Goal: Use online tool/utility: Utilize a website feature to perform a specific function

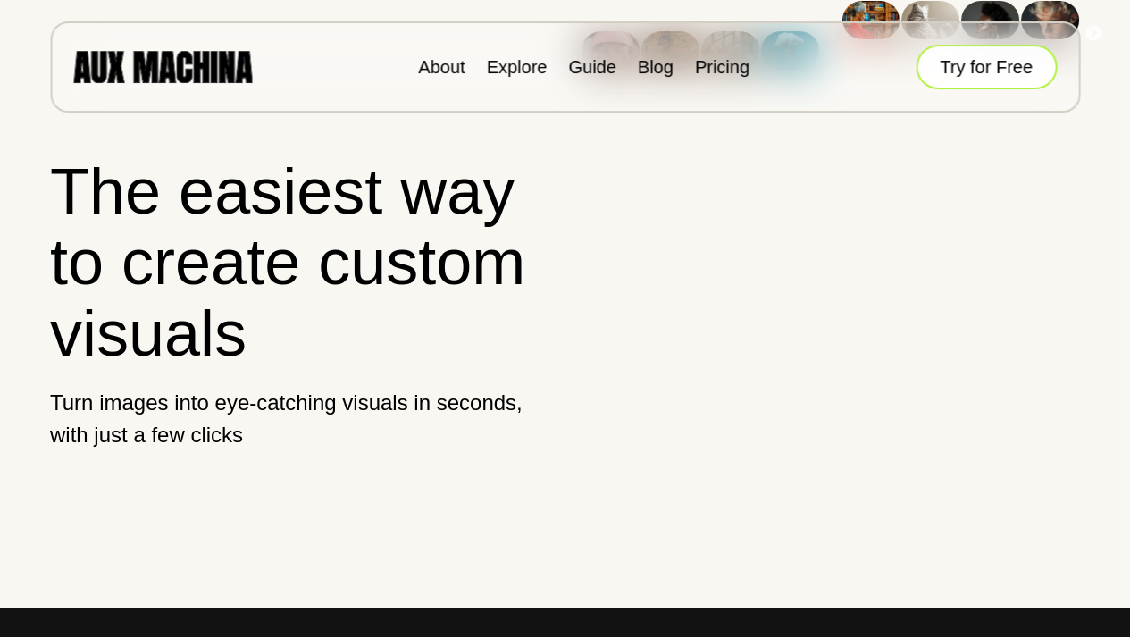
click at [977, 68] on button "Try for Free" at bounding box center [986, 67] width 141 height 45
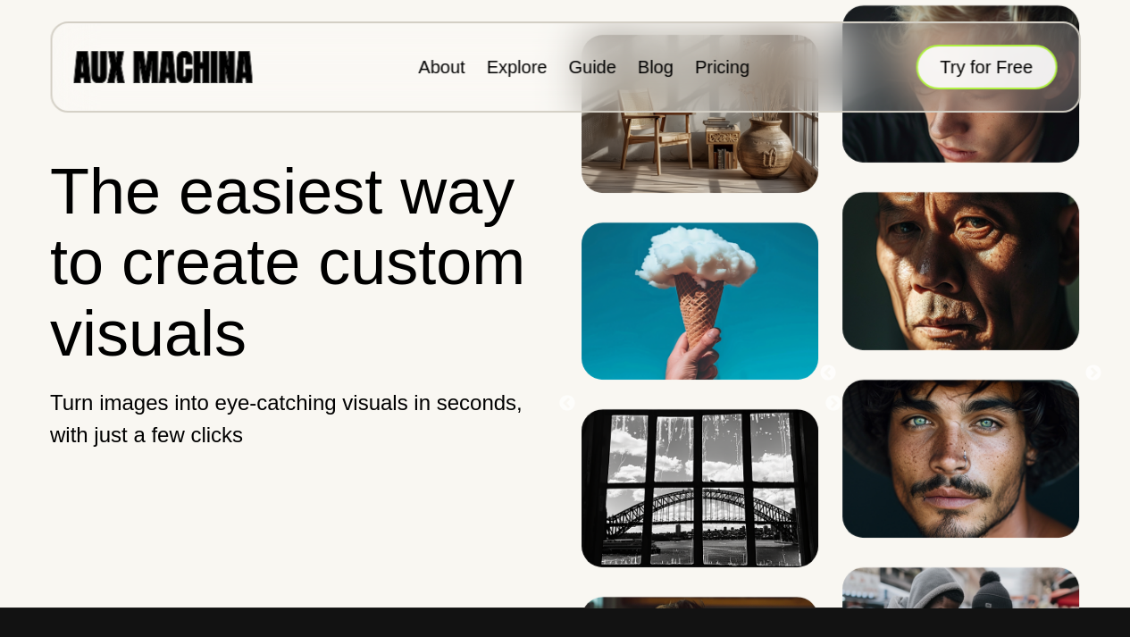
click at [967, 76] on button "Try for Free" at bounding box center [986, 67] width 141 height 45
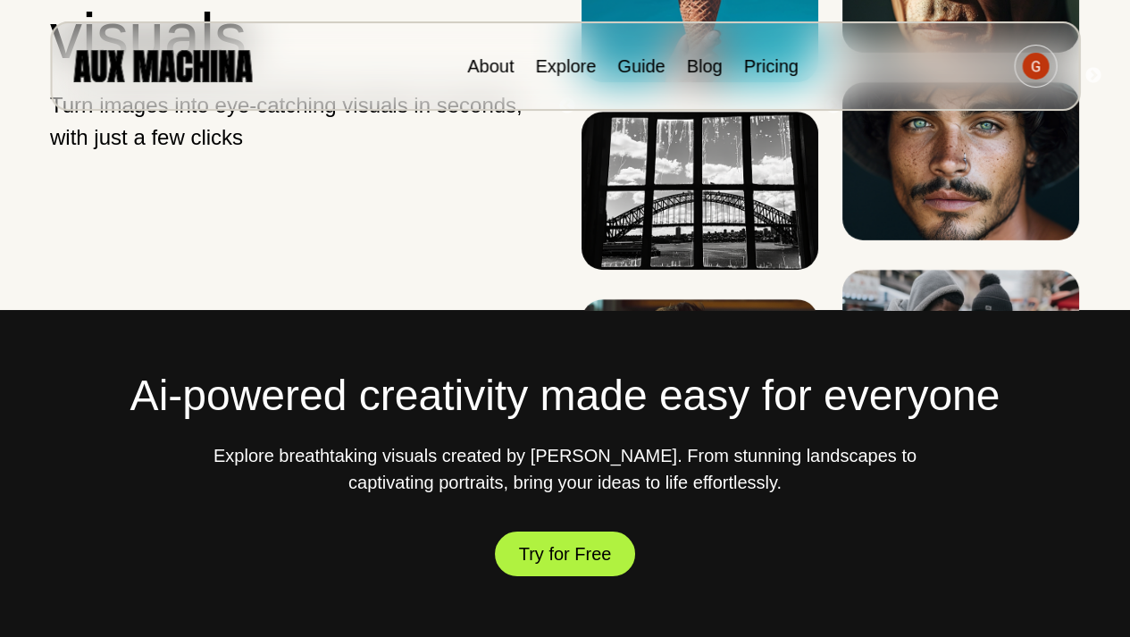
scroll to position [536, 0]
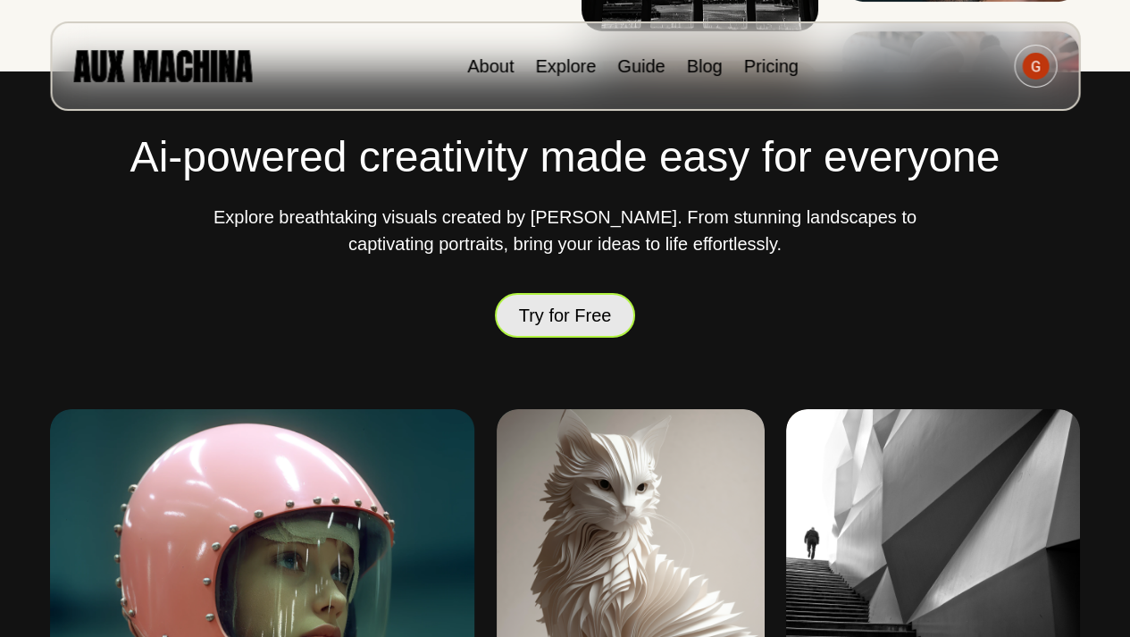
click at [543, 313] on button "Try for Free" at bounding box center [565, 316] width 141 height 46
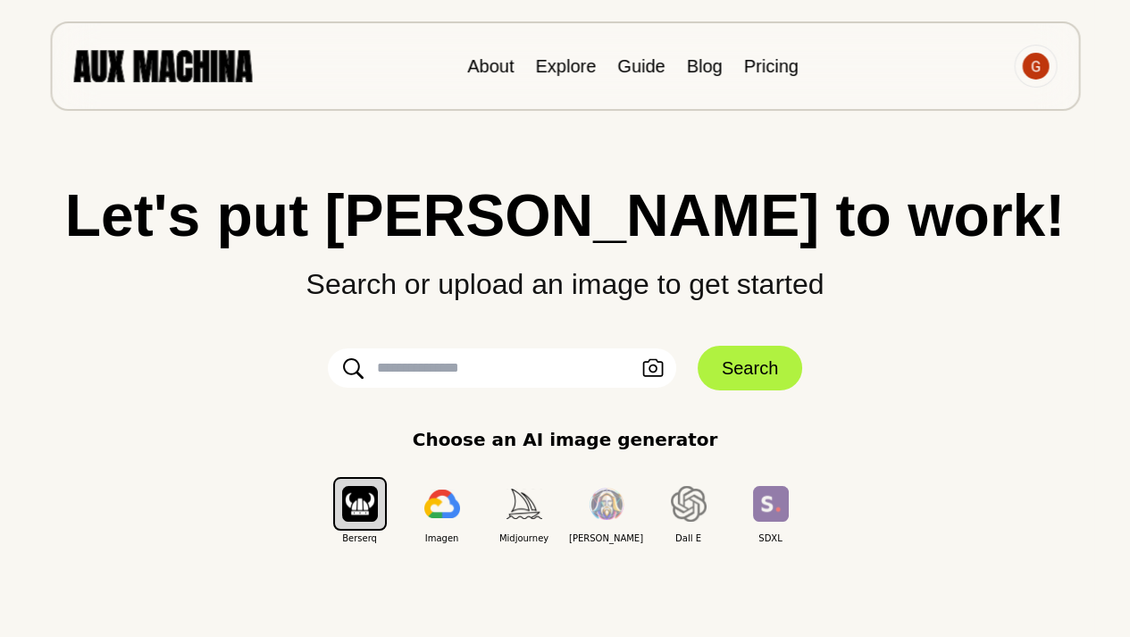
click at [503, 385] on input "text" at bounding box center [502, 367] width 348 height 39
click at [657, 368] on icon "button" at bounding box center [652, 368] width 21 height 19
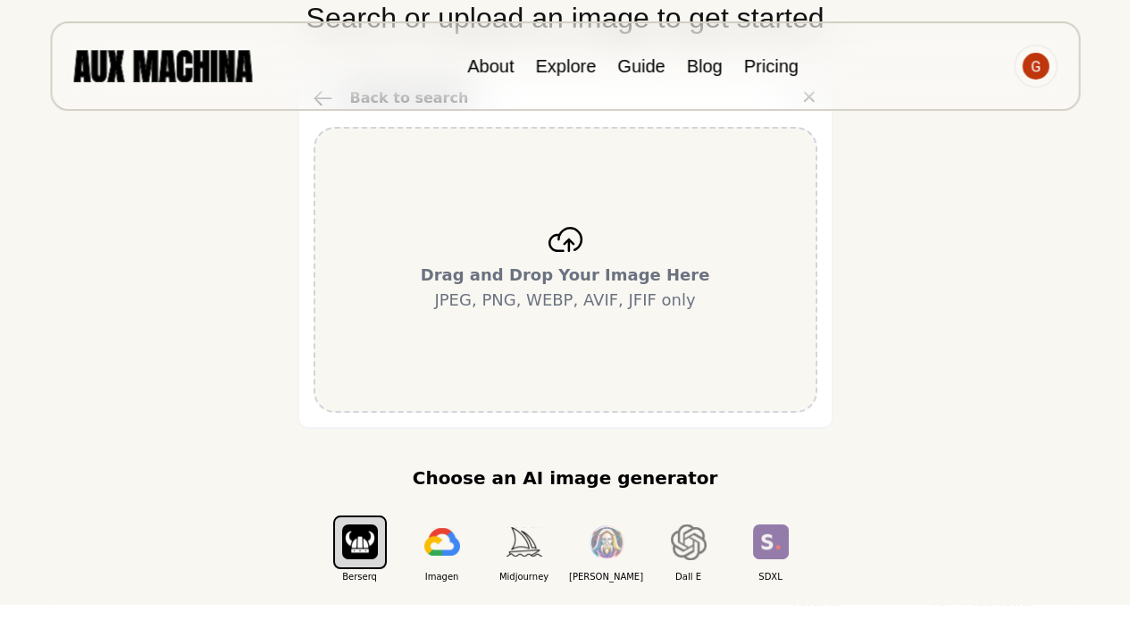
scroll to position [297, 0]
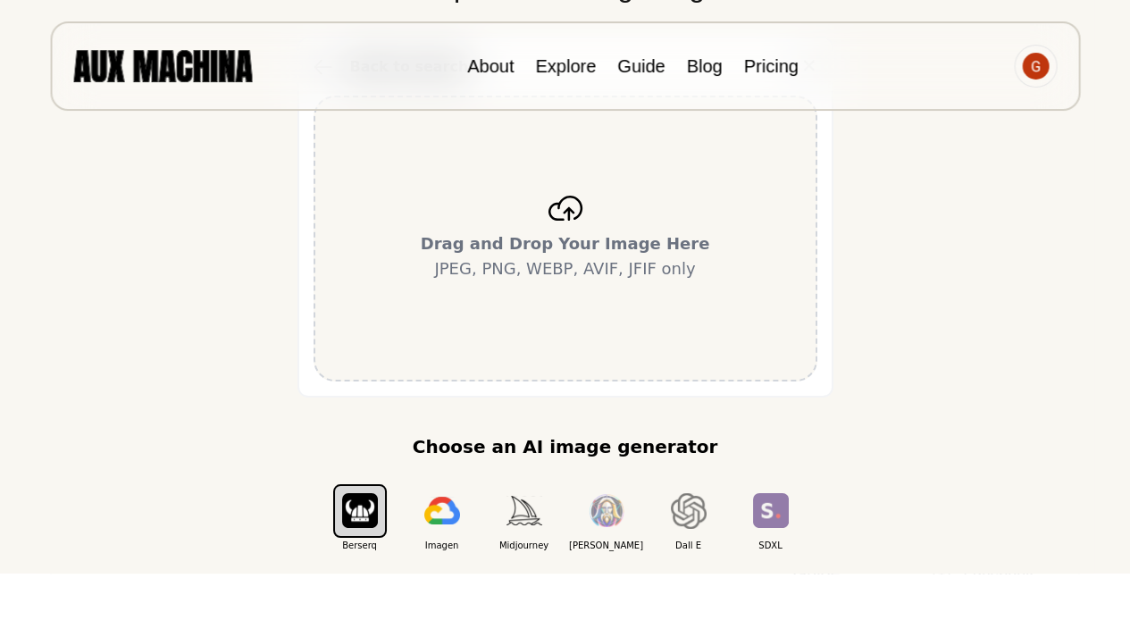
click at [615, 205] on div "Drag and Drop Your Image Here JPEG, PNG, WEBP, AVIF, JFIF only" at bounding box center [566, 239] width 504 height 286
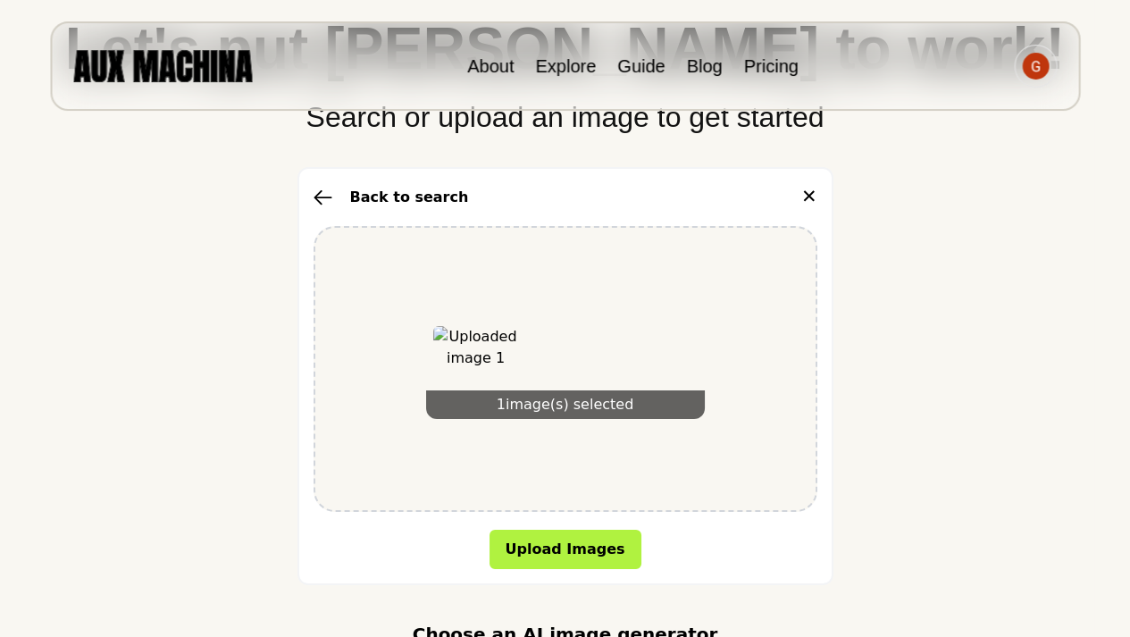
scroll to position [119, 0]
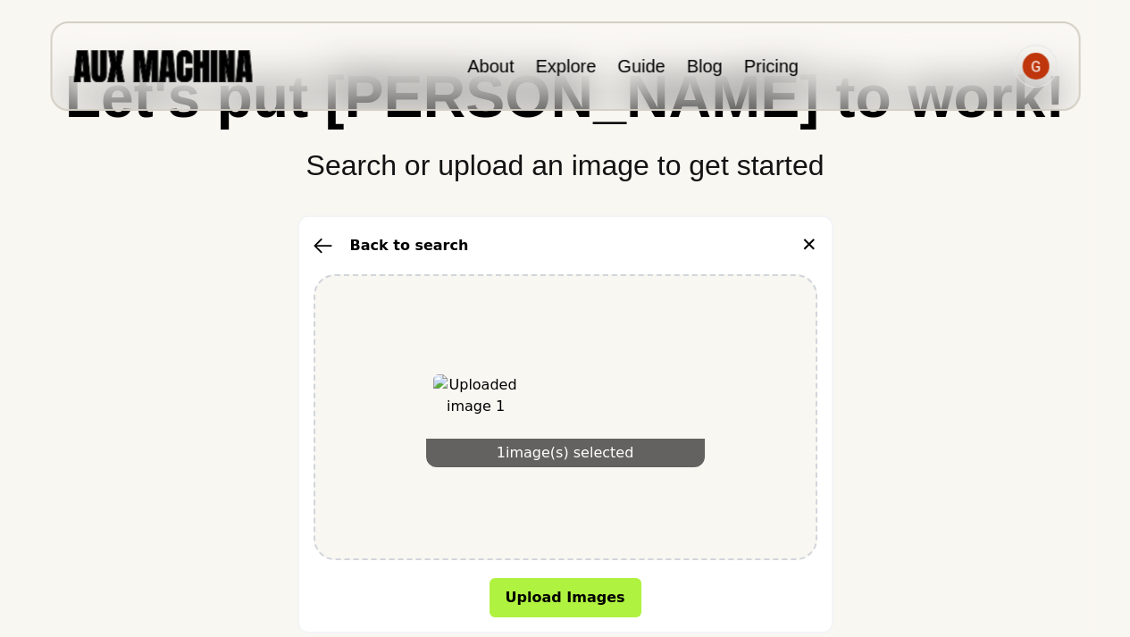
click at [636, 367] on div "1 image(s) selected" at bounding box center [565, 417] width 279 height 100
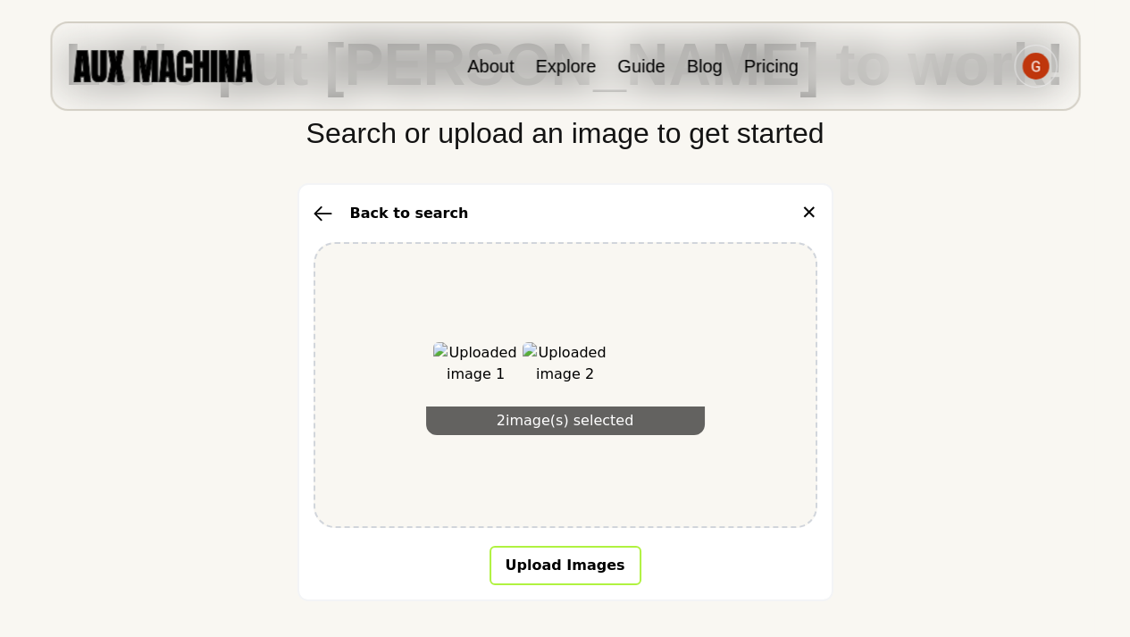
scroll to position [179, 0]
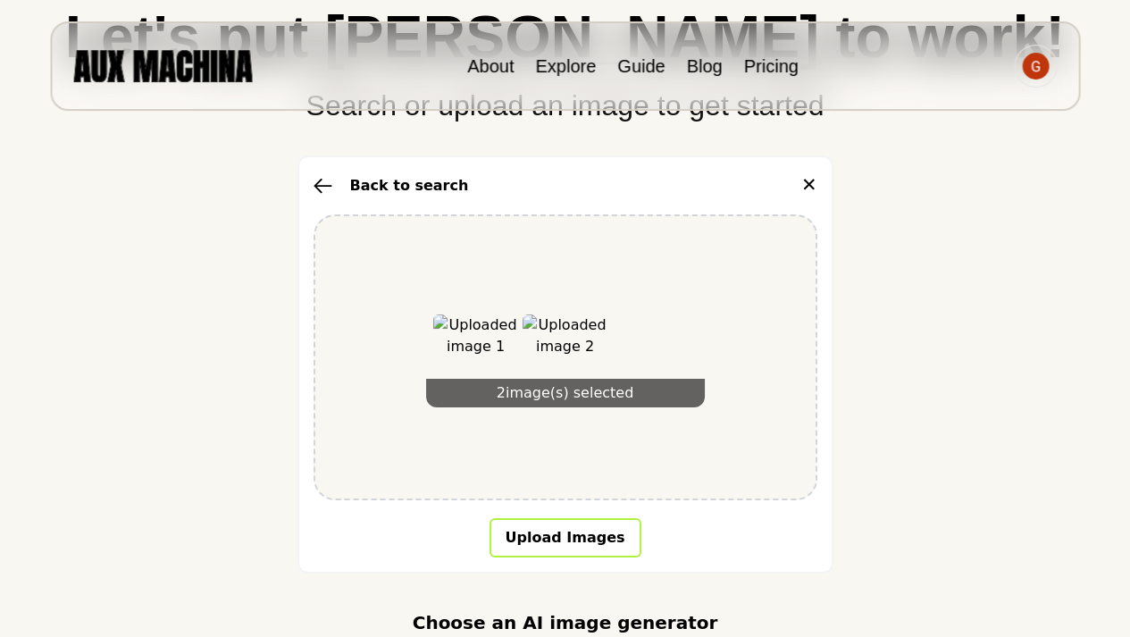
click at [600, 533] on button "Upload Images" at bounding box center [566, 537] width 152 height 39
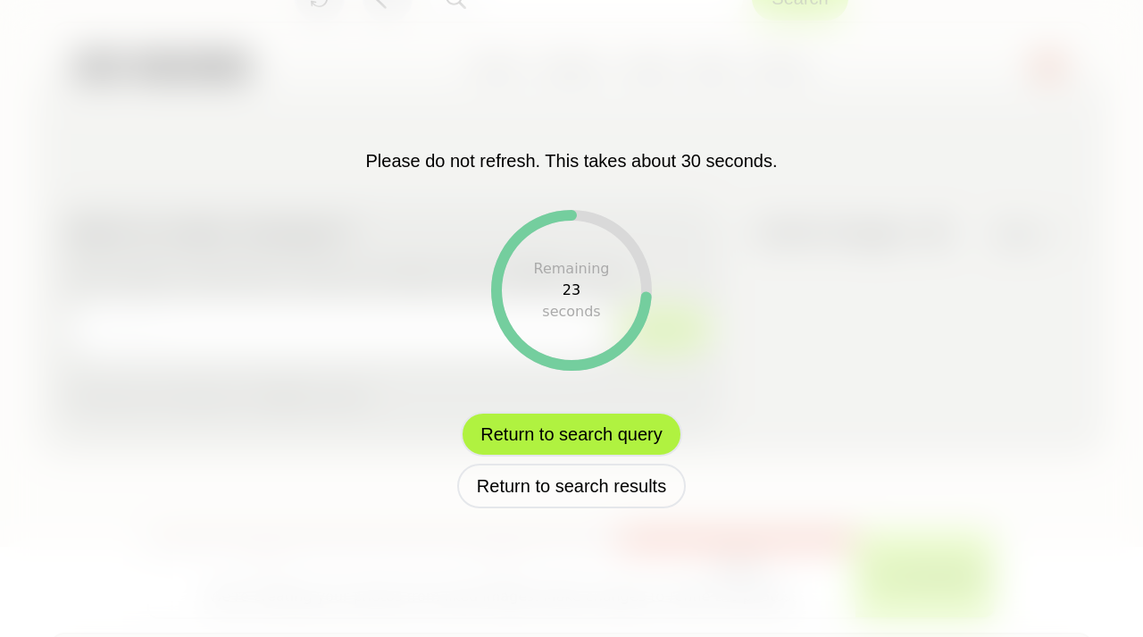
click at [601, 445] on button "Return to search query" at bounding box center [571, 434] width 221 height 45
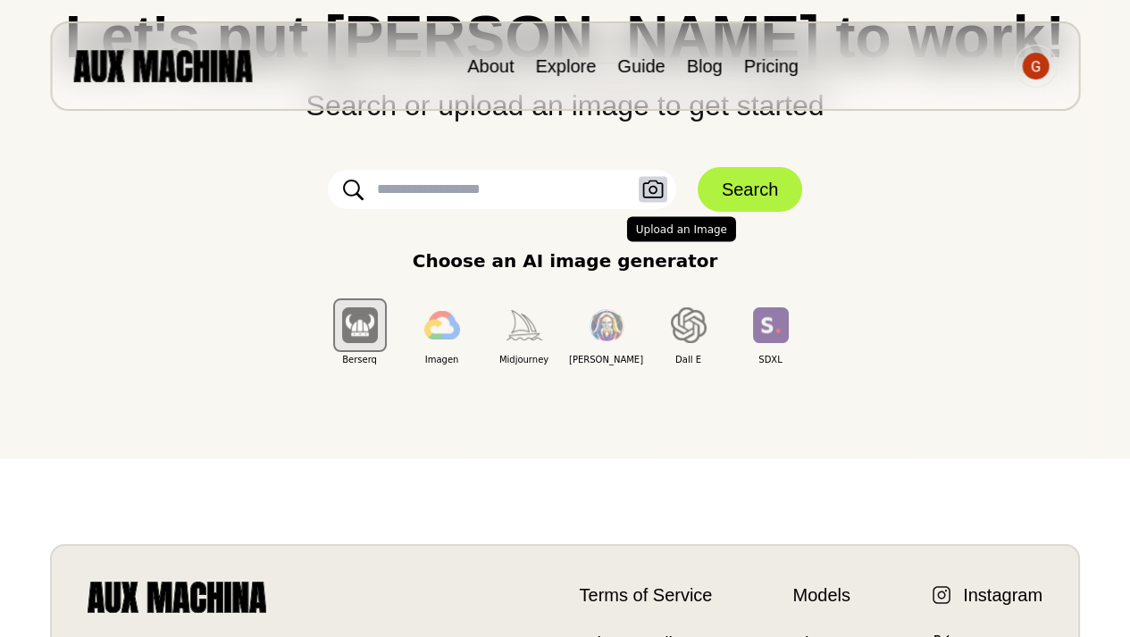
click at [665, 182] on button "Upload an Image" at bounding box center [653, 190] width 29 height 26
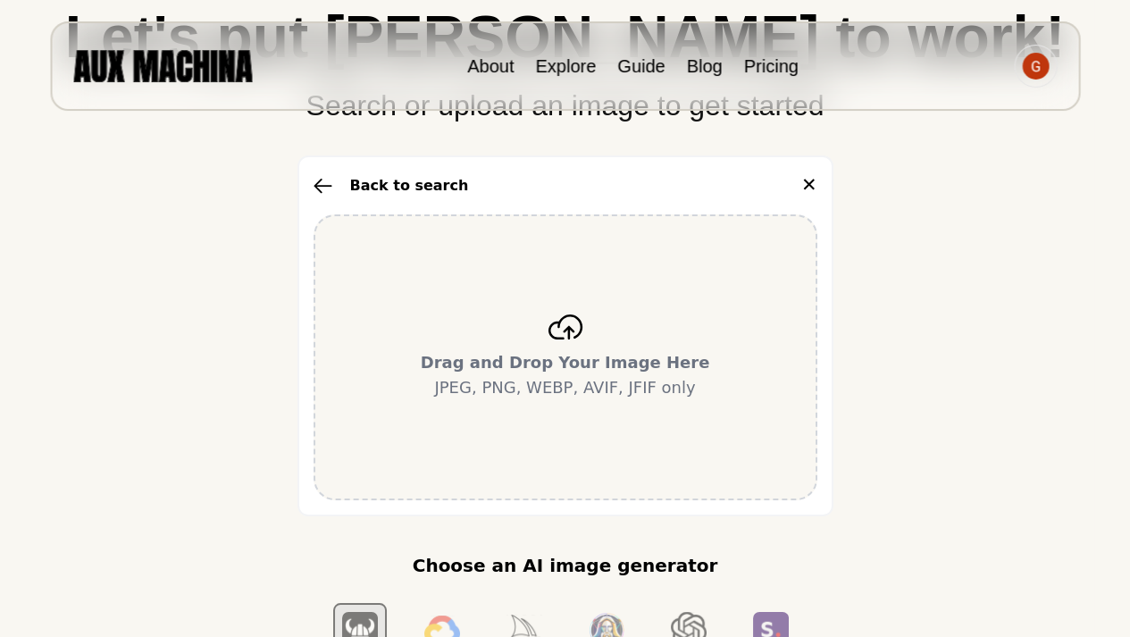
click at [566, 353] on b "Drag and Drop Your Image Here" at bounding box center [565, 362] width 289 height 19
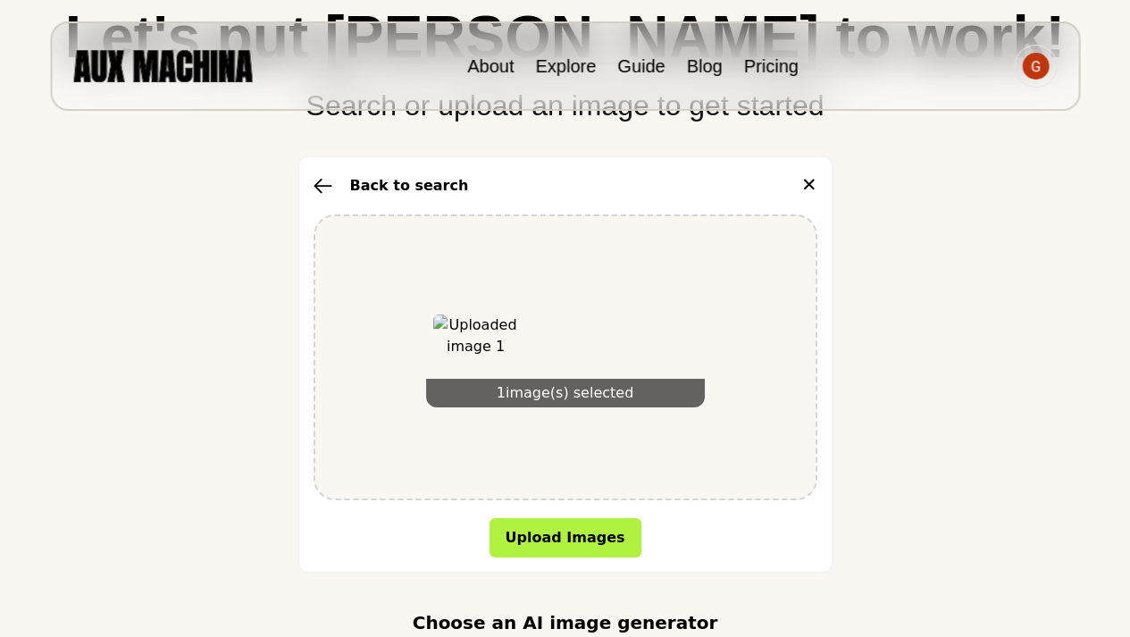
click at [604, 430] on div "1 image(s) selected" at bounding box center [566, 357] width 504 height 286
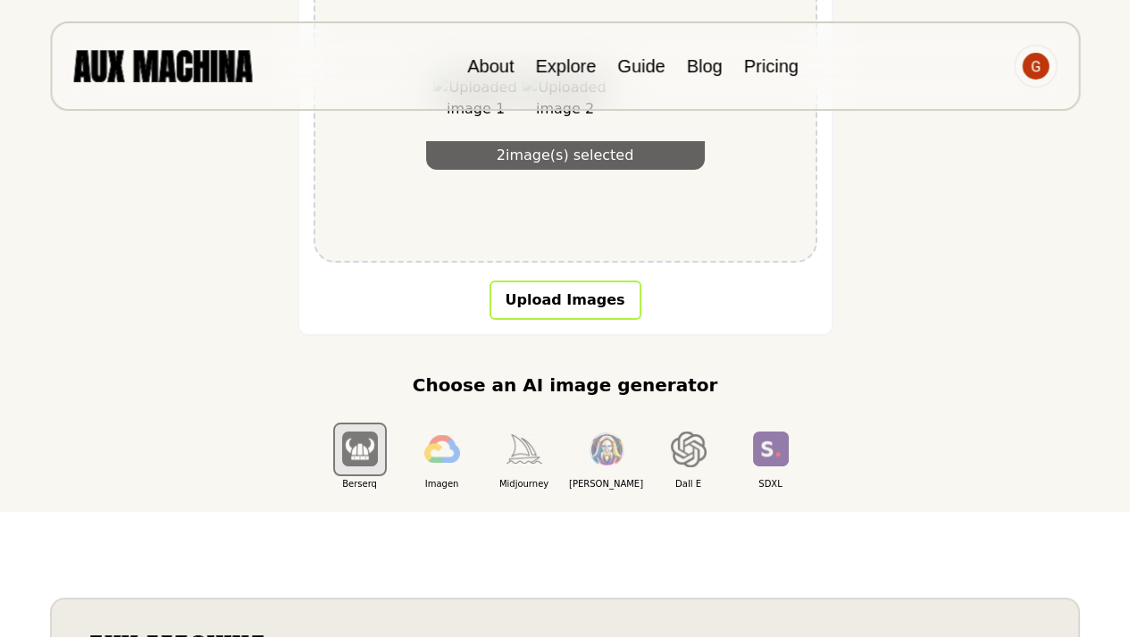
click at [593, 307] on button "Upload Images" at bounding box center [566, 299] width 152 height 39
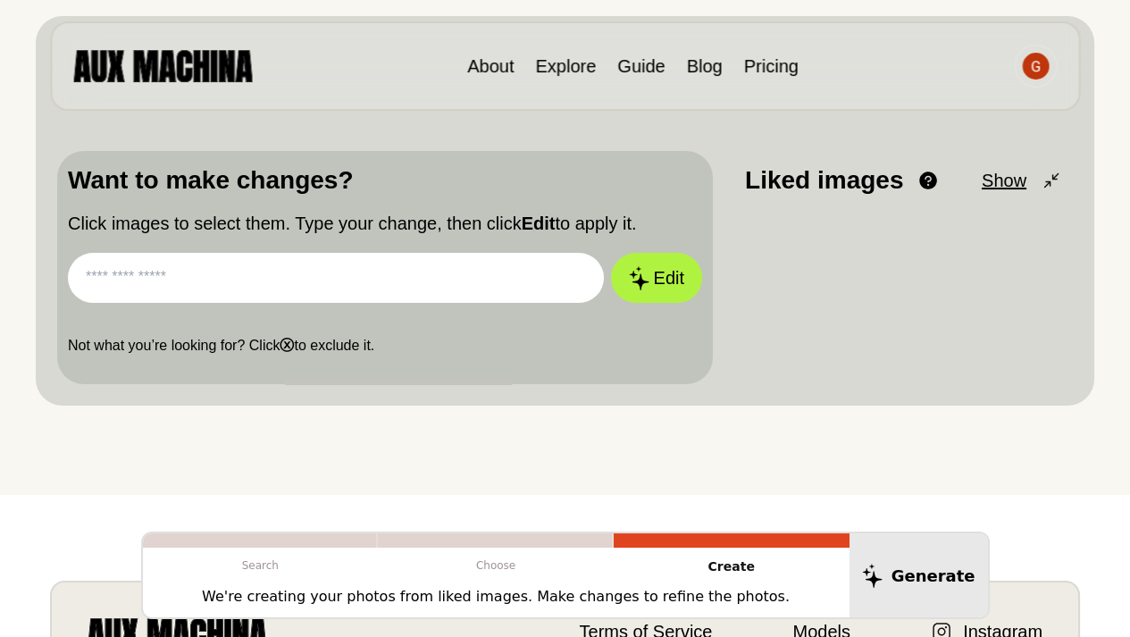
scroll to position [172, 0]
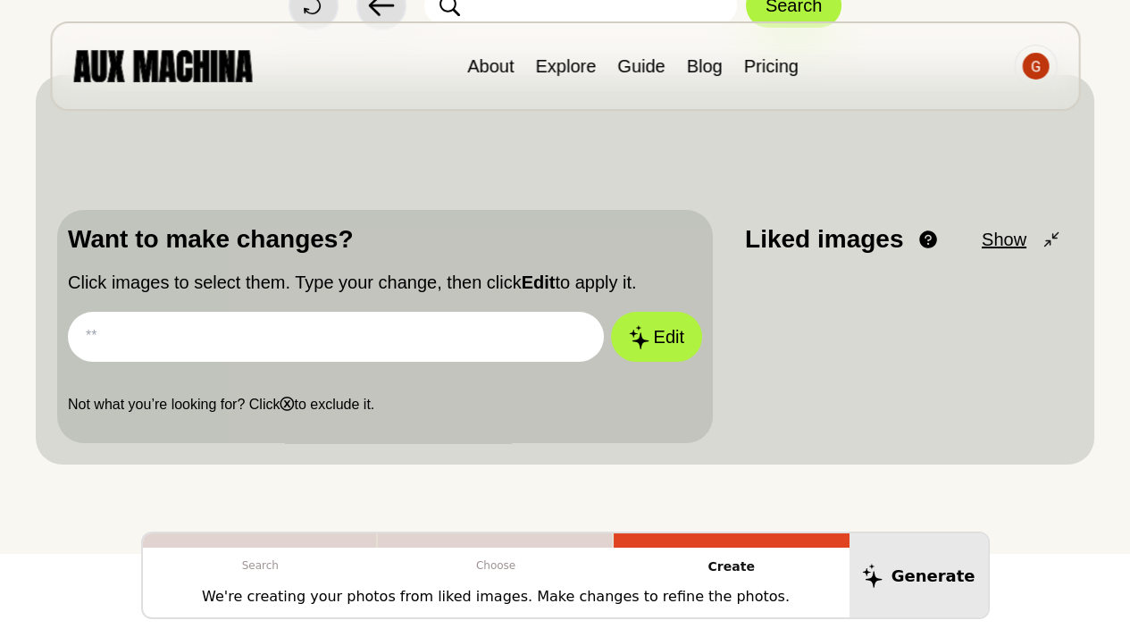
click at [357, 368] on div "Want to make changes? Click images to select them. Type your change, then click…" at bounding box center [385, 318] width 634 height 195
click at [682, 538] on div at bounding box center [732, 540] width 236 height 14
click at [199, 356] on input "text" at bounding box center [336, 337] width 536 height 50
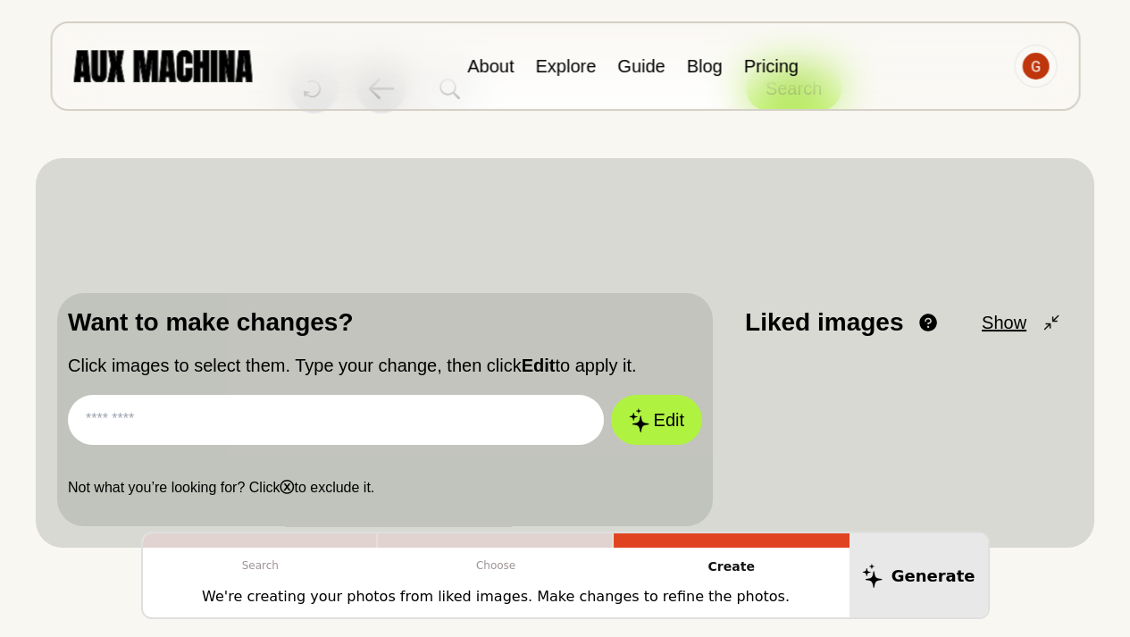
scroll to position [52, 0]
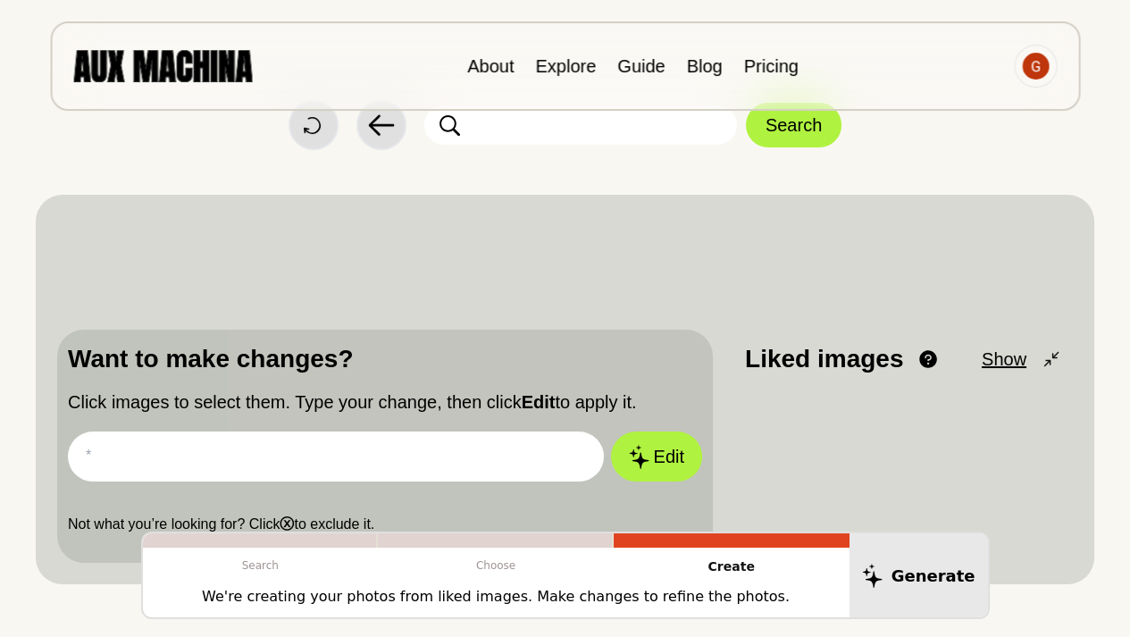
click at [236, 239] on div "Want to make changes? Click images to select them. Type your change, then click…" at bounding box center [565, 389] width 1016 height 347
click at [239, 445] on input "text" at bounding box center [336, 456] width 536 height 50
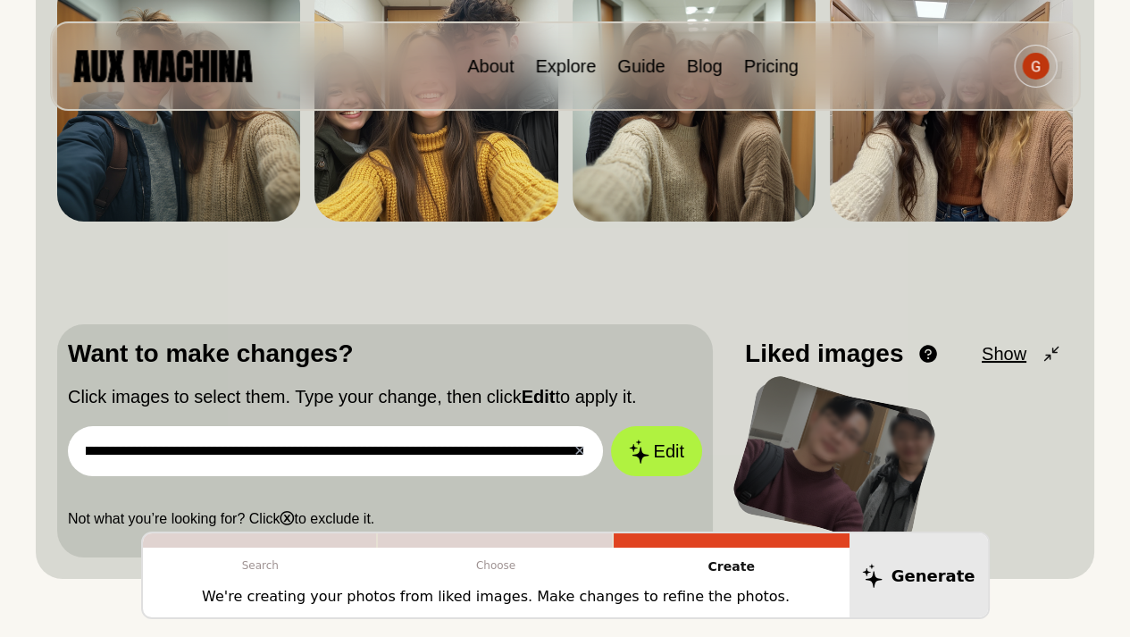
scroll to position [0, 170]
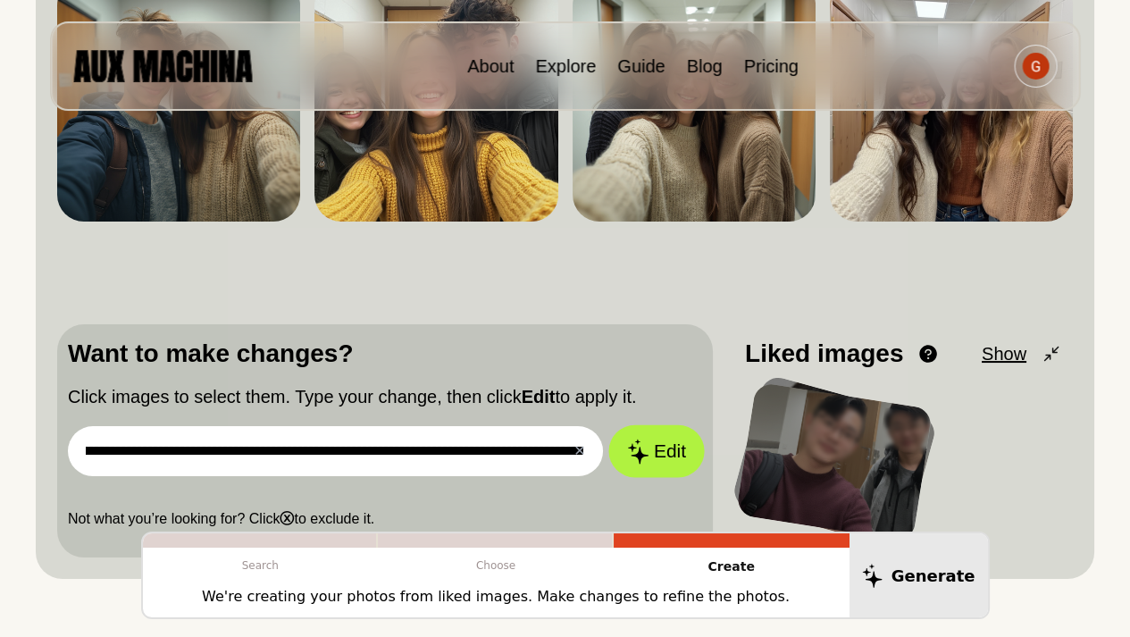
type input "**********"
click at [647, 456] on icon at bounding box center [637, 451] width 21 height 25
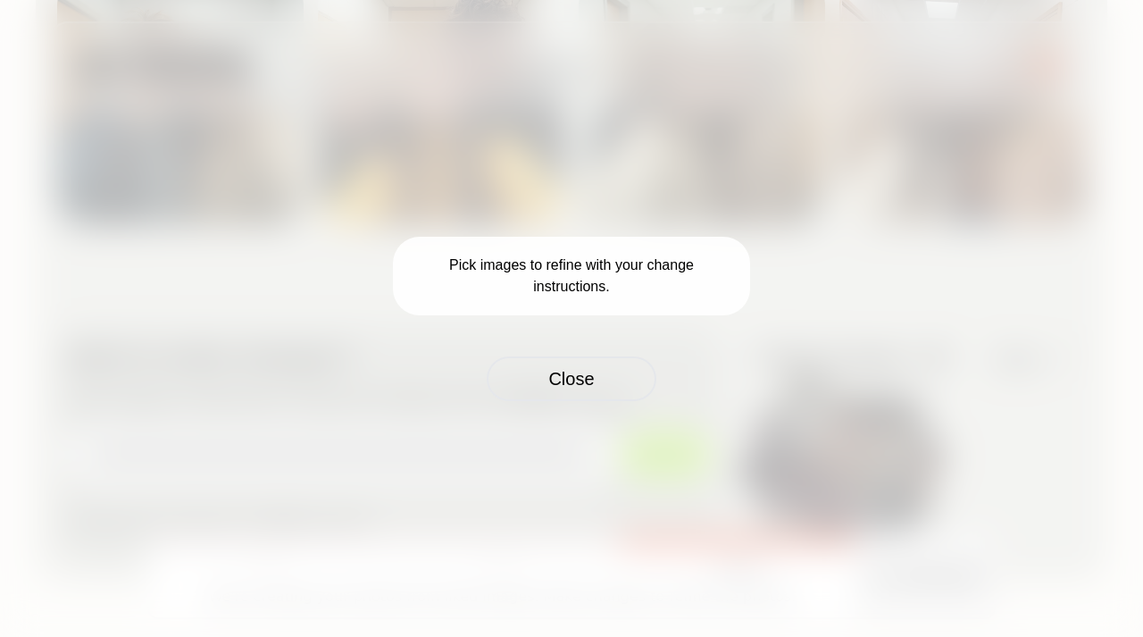
click at [575, 288] on p "Pick images to refine with your change instructions." at bounding box center [571, 276] width 357 height 79
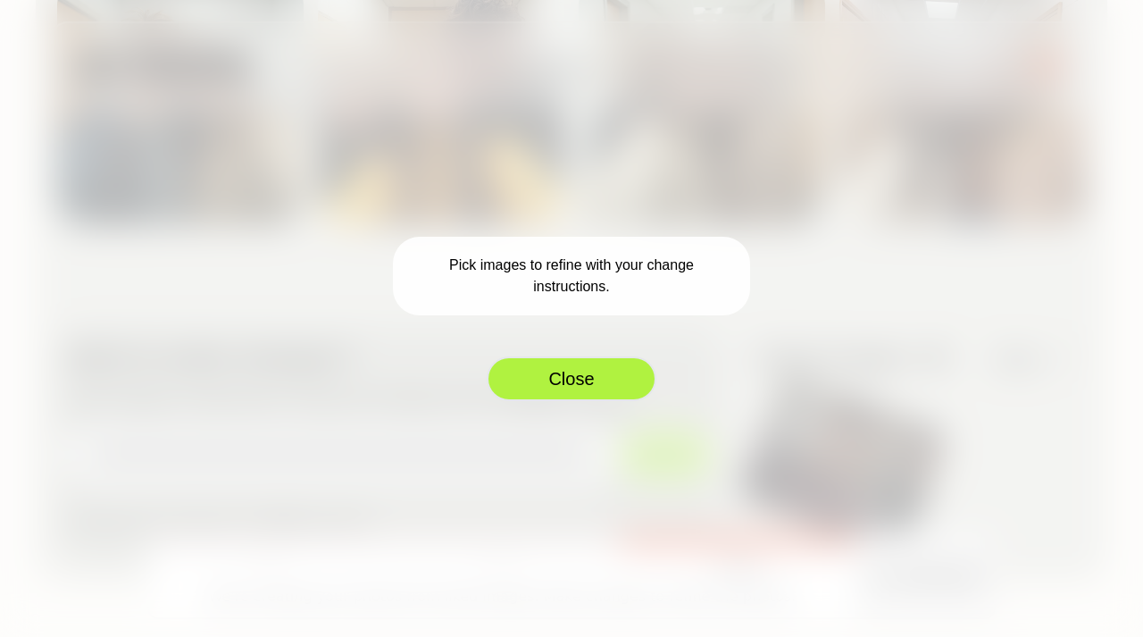
click at [587, 385] on button "Close" at bounding box center [572, 378] width 170 height 45
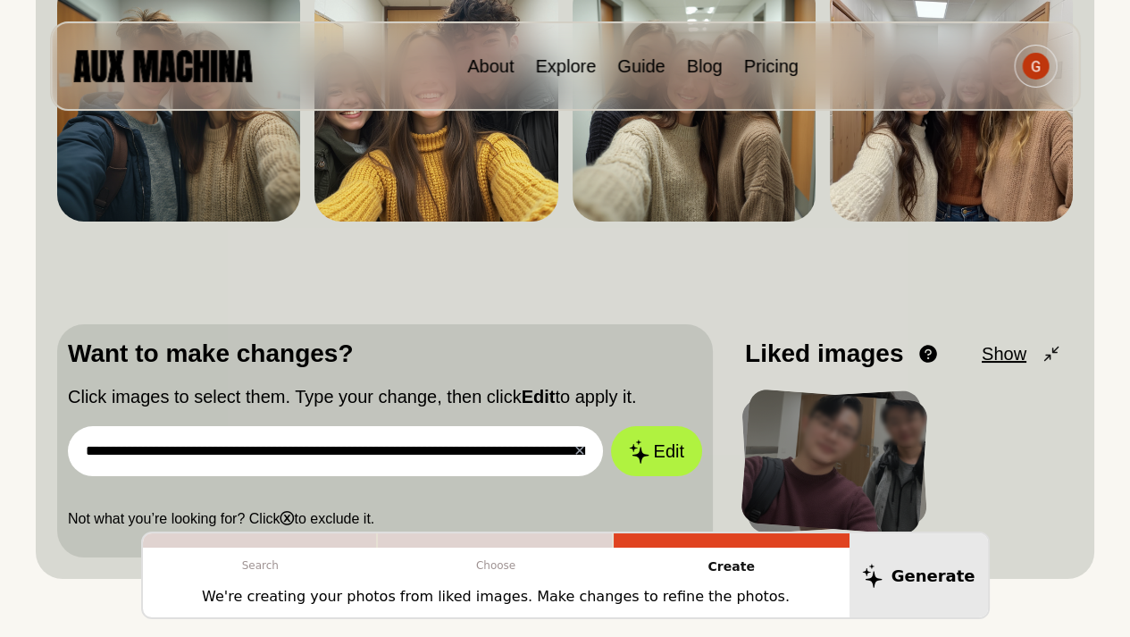
click at [828, 432] on div at bounding box center [835, 462] width 188 height 147
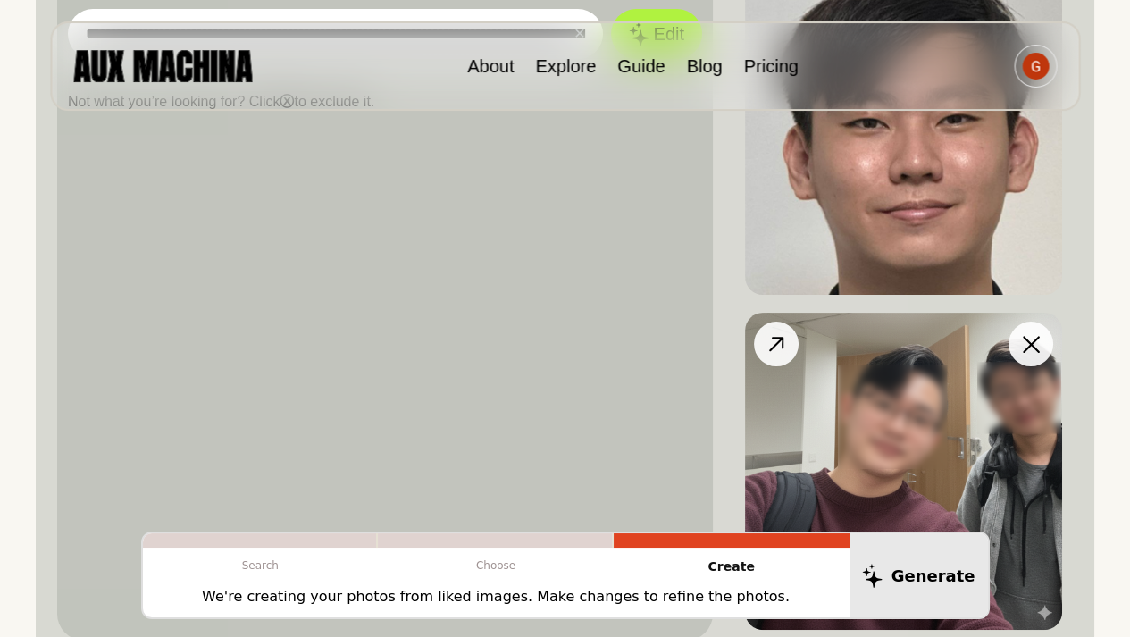
click at [873, 394] on img at bounding box center [903, 471] width 317 height 317
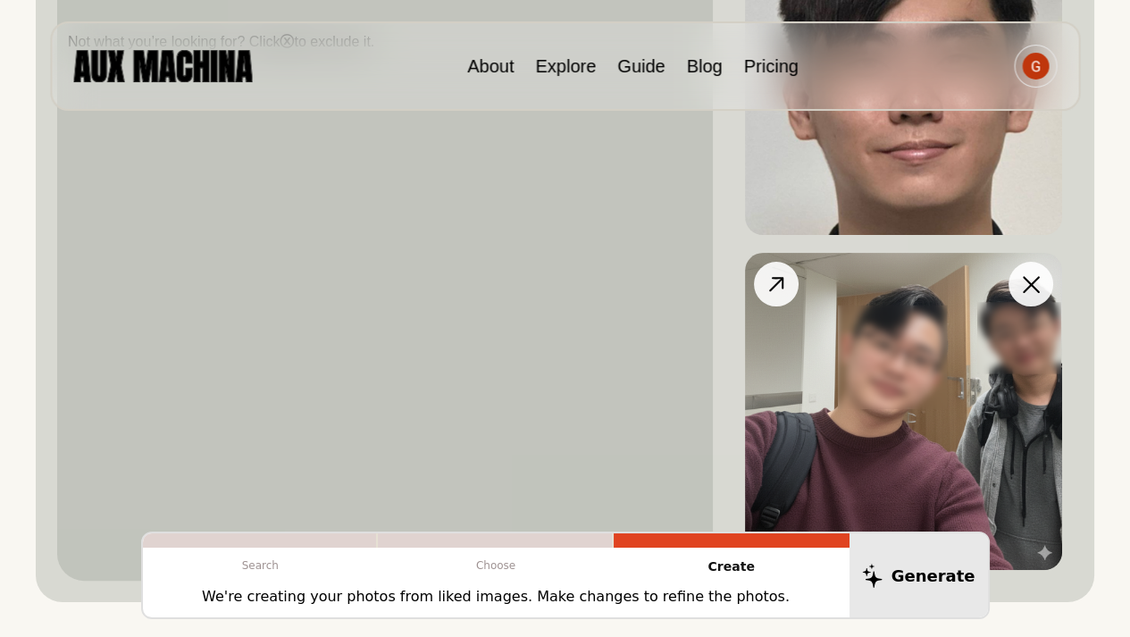
click at [867, 398] on img at bounding box center [903, 411] width 317 height 317
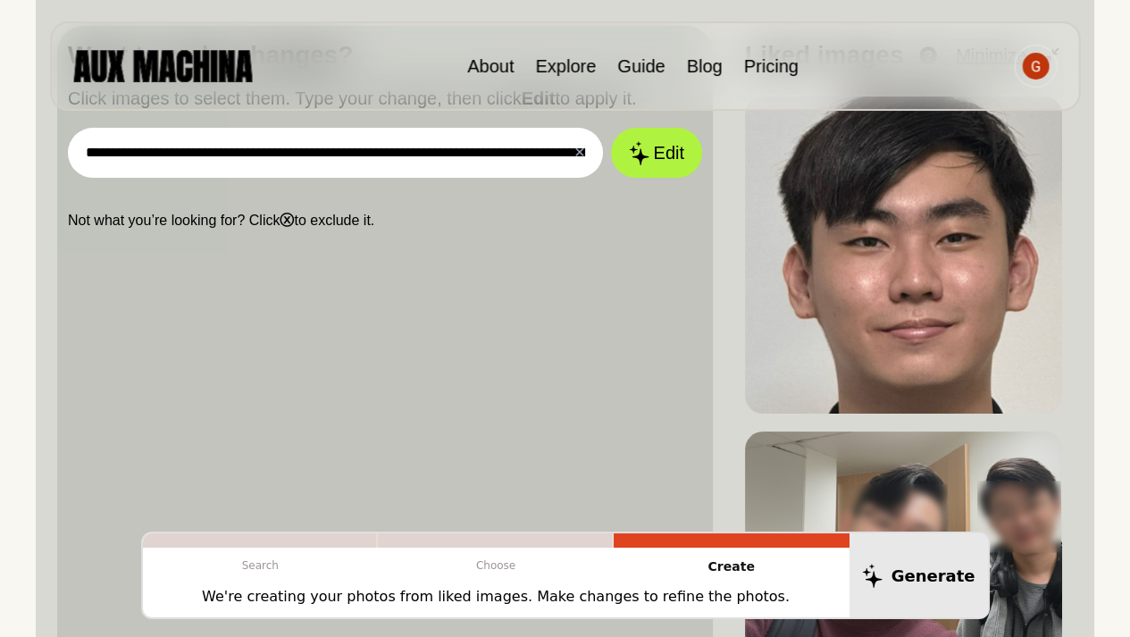
scroll to position [420, 0]
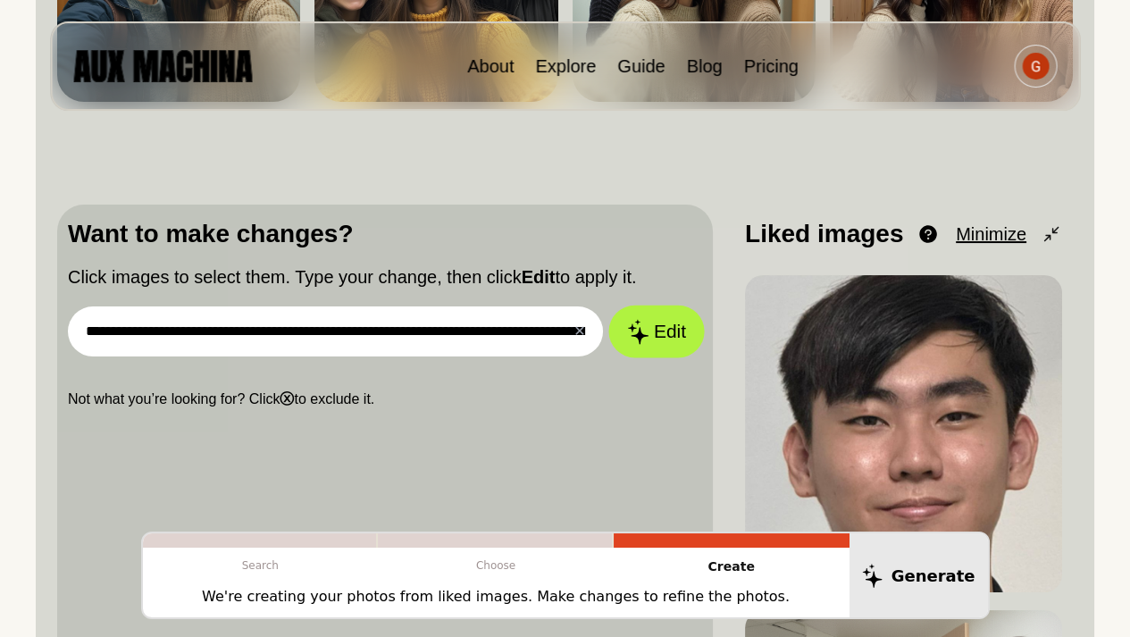
click at [664, 347] on button "Edit" at bounding box center [656, 331] width 96 height 53
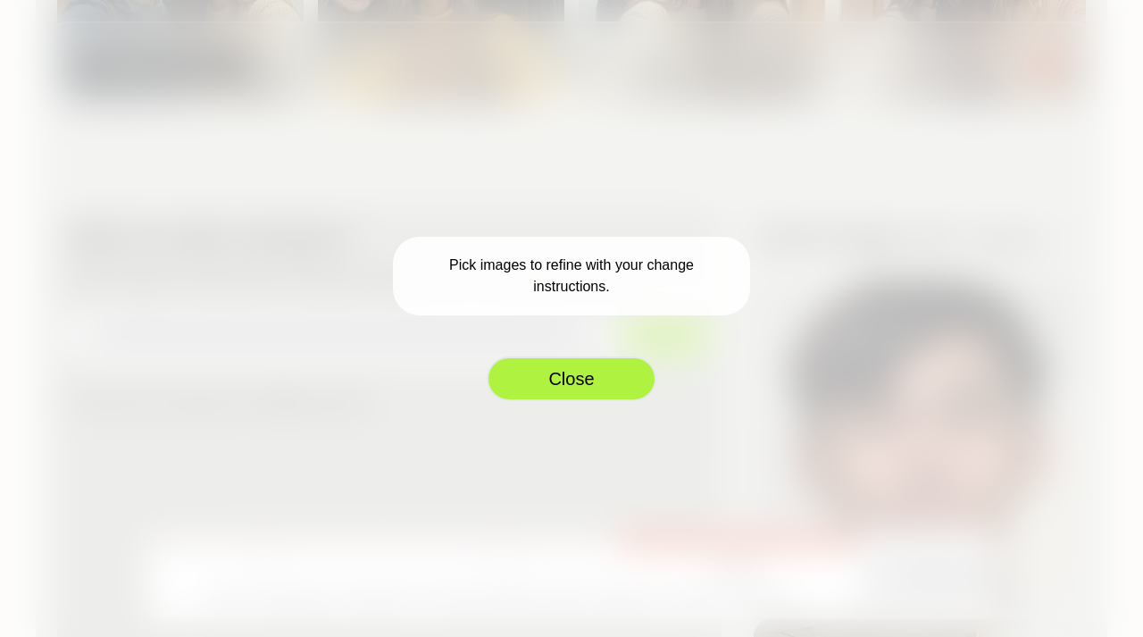
click at [622, 365] on button "Close" at bounding box center [572, 378] width 170 height 45
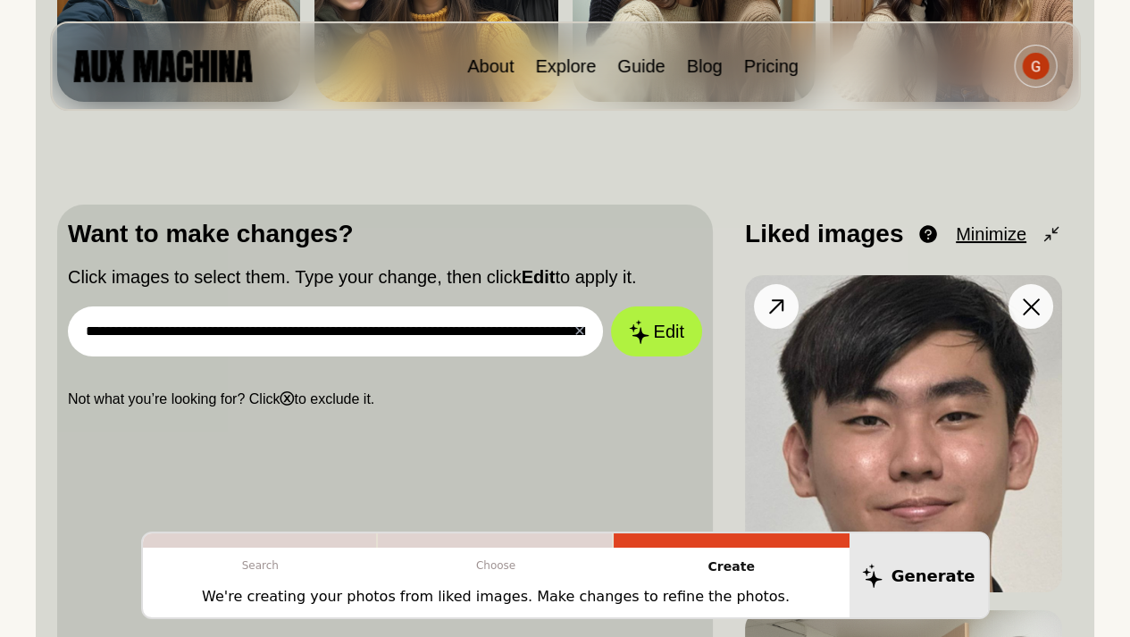
click at [856, 397] on img at bounding box center [903, 433] width 317 height 317
click at [406, 419] on div "**********" at bounding box center [385, 571] width 656 height 733
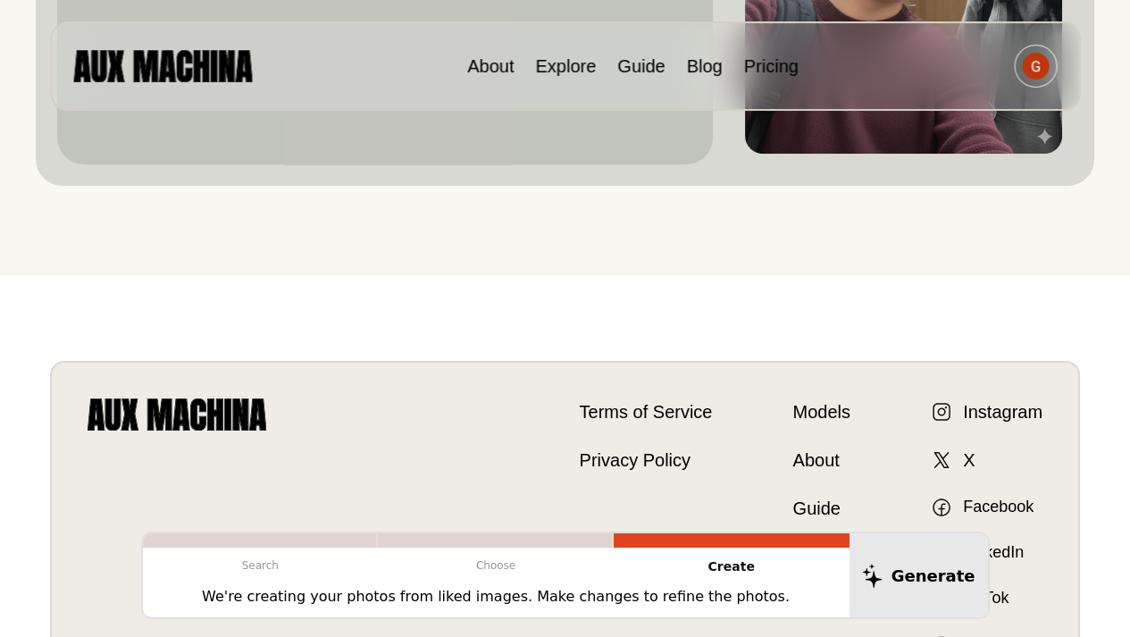
scroll to position [1432, 0]
